Goal: Task Accomplishment & Management: Use online tool/utility

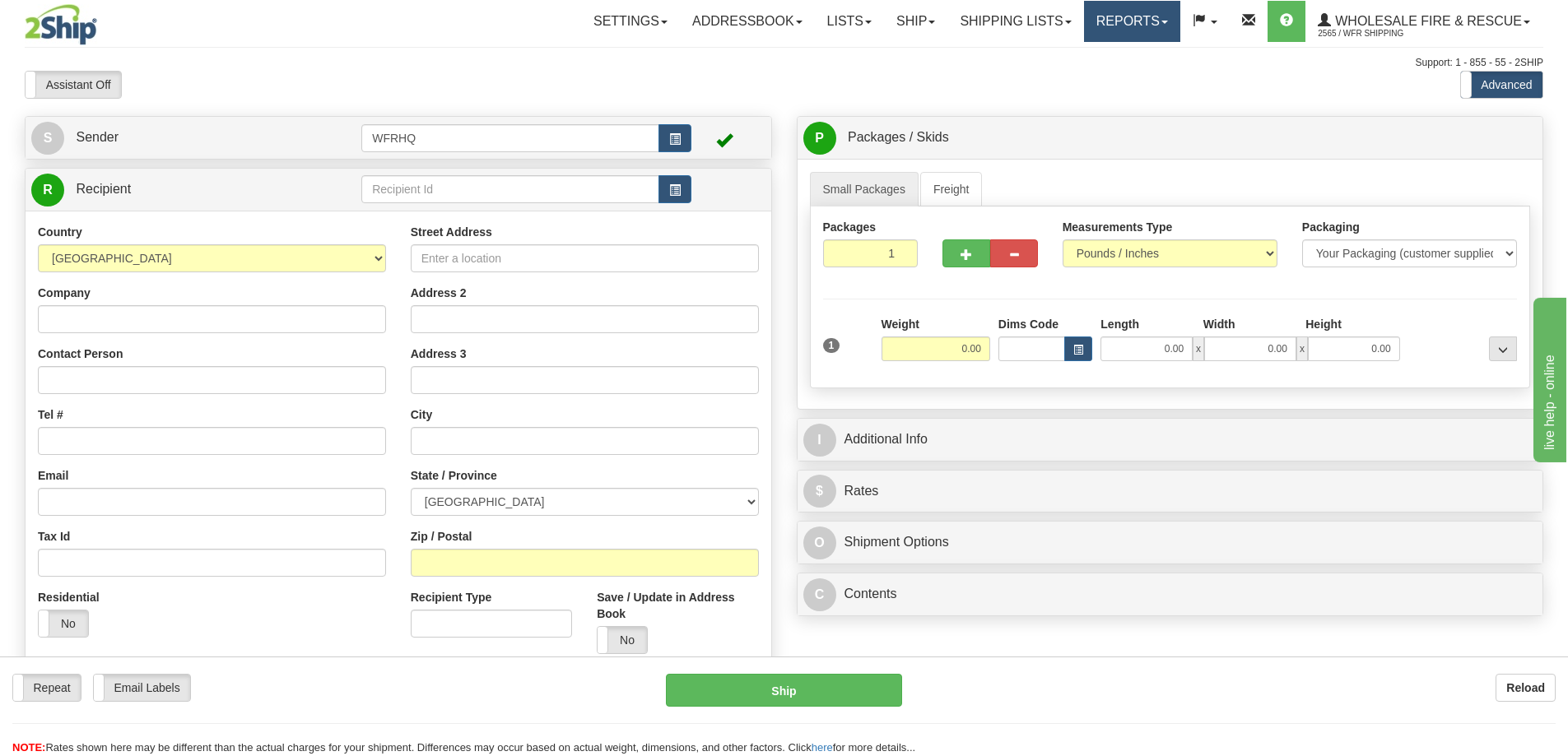
click at [1123, 23] on link "Reports" at bounding box center [1133, 21] width 97 height 41
click at [1091, 53] on span "Standard" at bounding box center [1068, 57] width 47 height 13
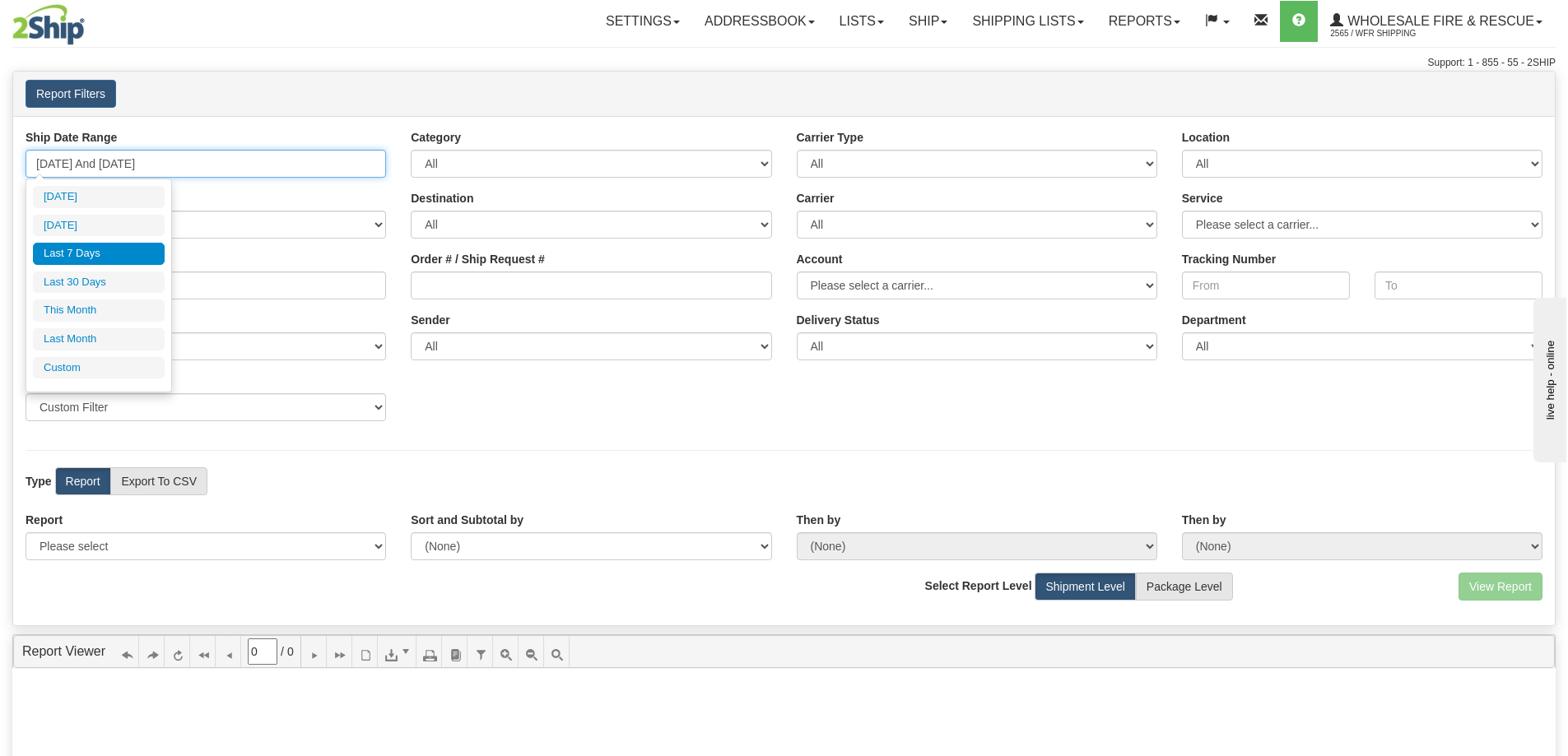
click at [105, 160] on input "[DATE] And [DATE]" at bounding box center [205, 164] width 361 height 28
click at [92, 367] on li "Custom" at bounding box center [99, 367] width 132 height 22
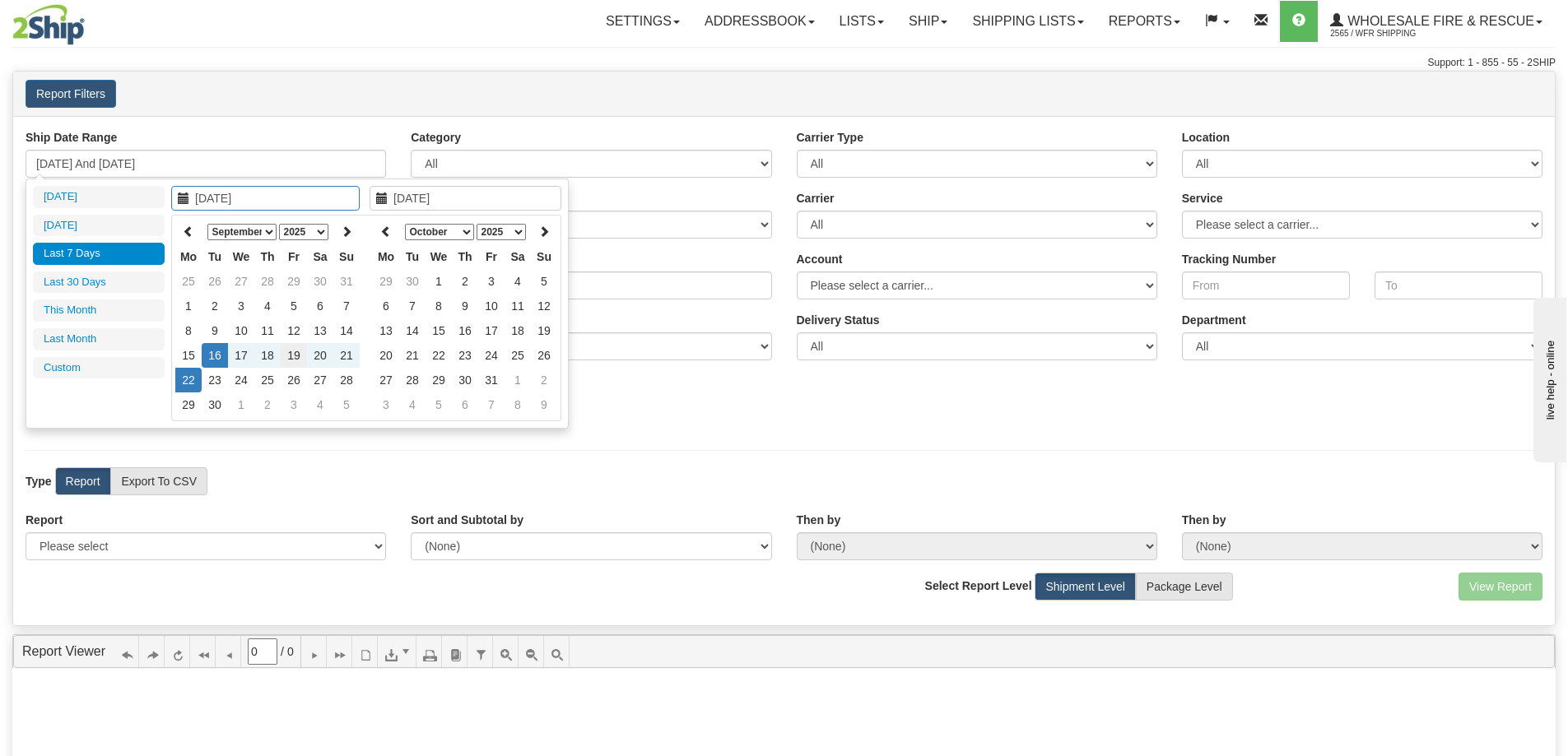
type input "[DATE]"
click at [297, 355] on td "19" at bounding box center [294, 355] width 26 height 25
click at [393, 233] on th at bounding box center [386, 232] width 26 height 25
type input "[DATE]"
click at [494, 350] on td "19" at bounding box center [491, 355] width 26 height 25
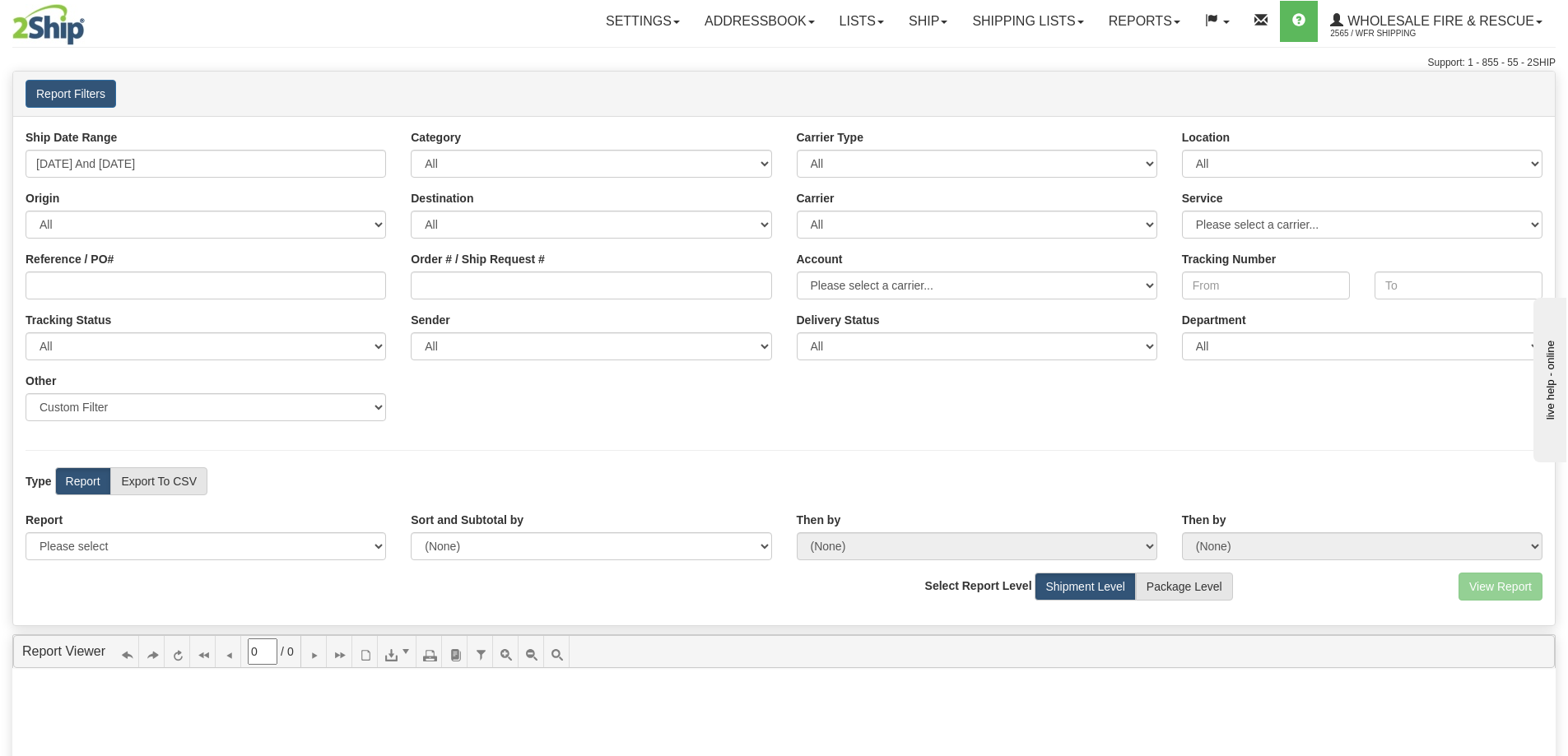
type input "[DATE] And [DATE]"
click at [189, 553] on select "Please select 1 Line Shipment Report Address Detail Basic Shipment Overview Can…" at bounding box center [205, 546] width 361 height 28
select select "Users\Full Reference Detail.trdx"
click at [25, 532] on select "Please select 1 Line Shipment Report Address Detail Basic Shipment Overview Can…" at bounding box center [205, 546] width 361 height 28
click at [1484, 586] on button "View Report" at bounding box center [1500, 587] width 84 height 28
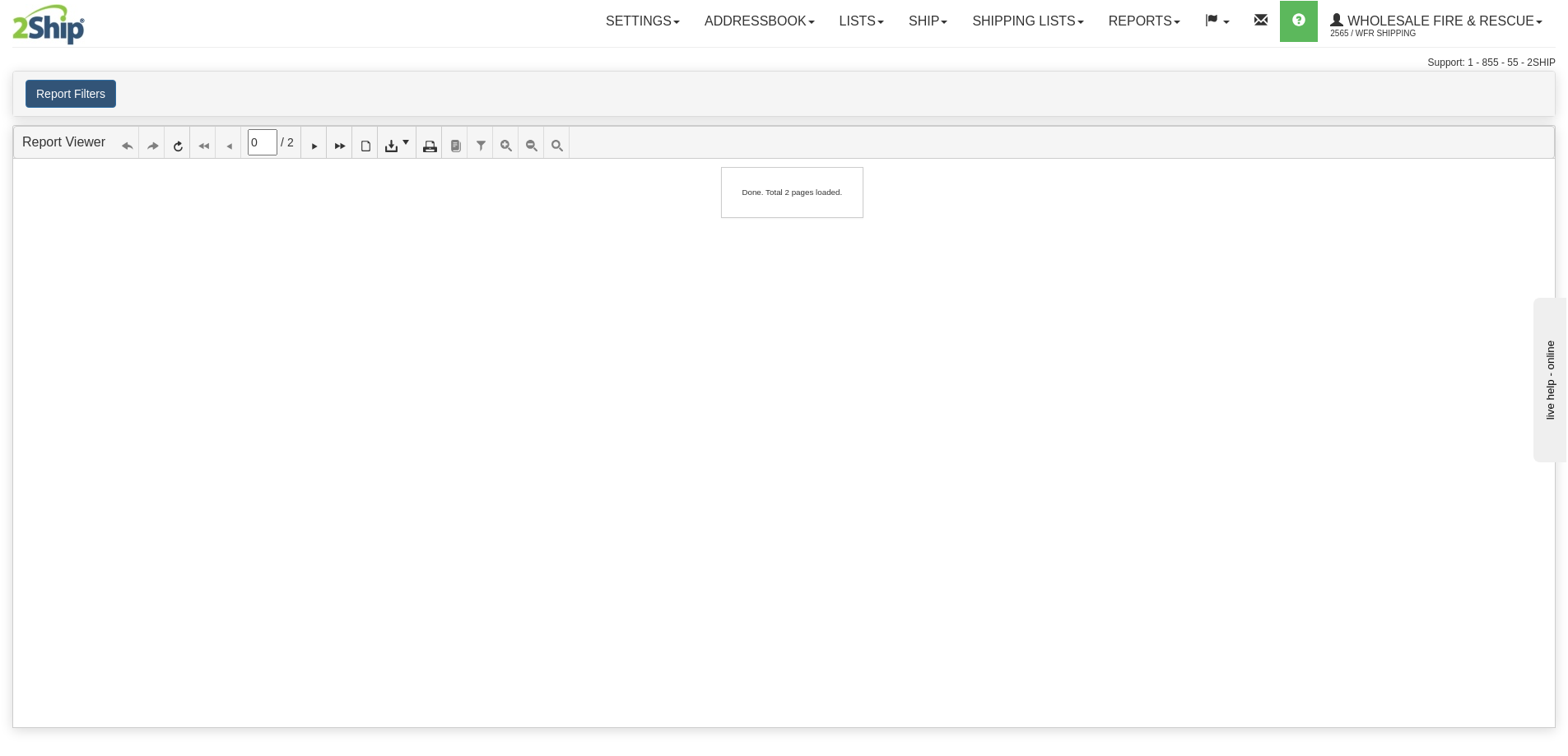
type input "1"
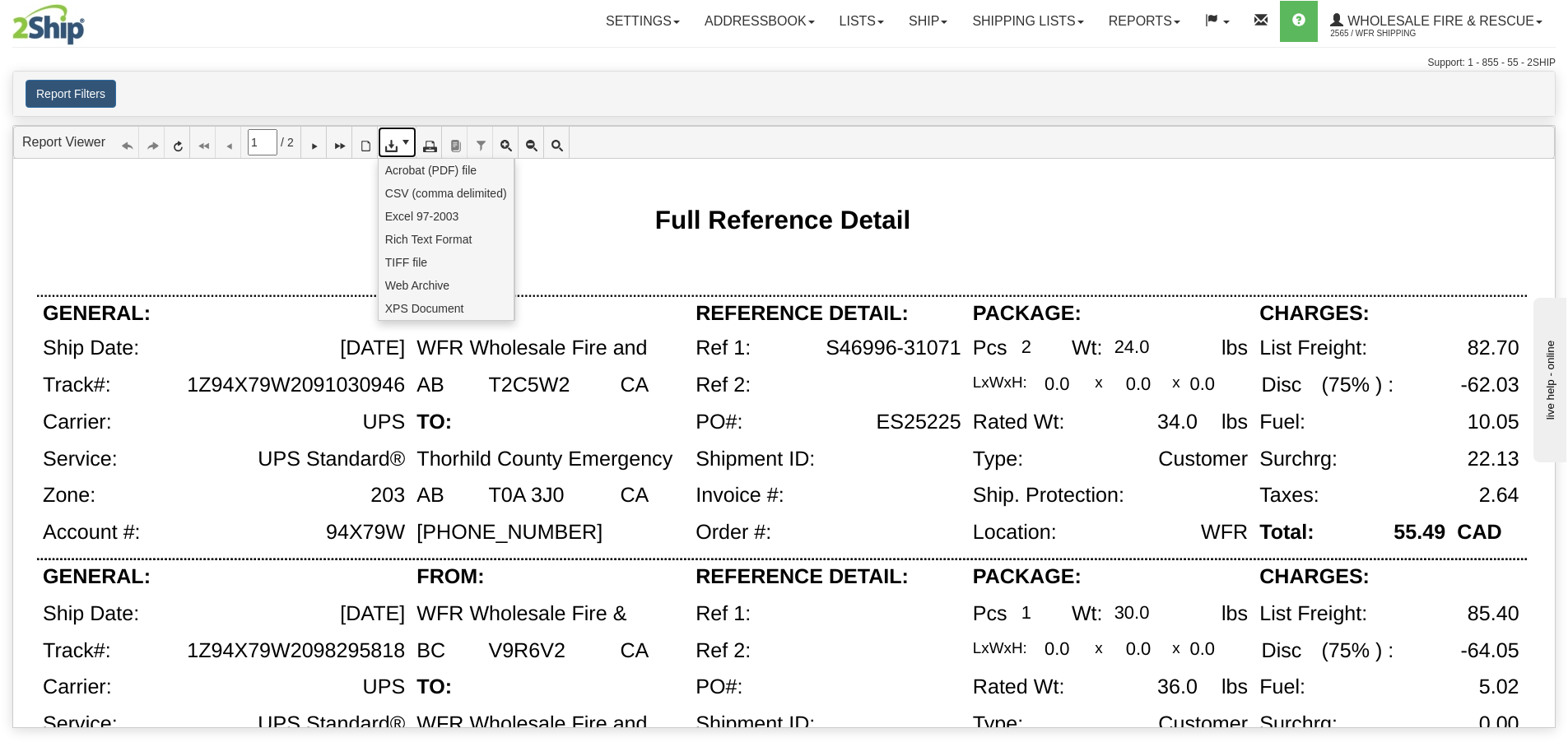
click at [406, 151] on link at bounding box center [397, 142] width 39 height 32
click at [407, 193] on span "CSV (comma delimited)" at bounding box center [446, 193] width 122 height 17
